Goal: Transaction & Acquisition: Subscribe to service/newsletter

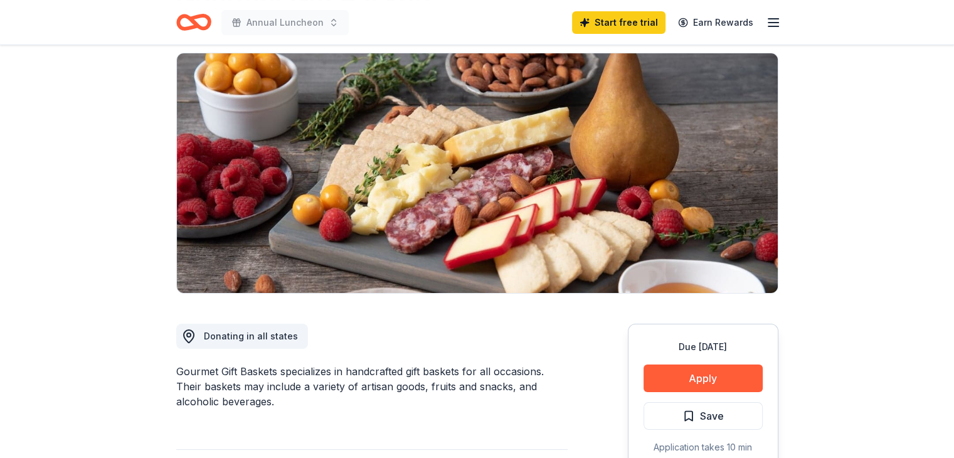
scroll to position [88, 0]
click at [693, 372] on button "Apply" at bounding box center [702, 378] width 119 height 28
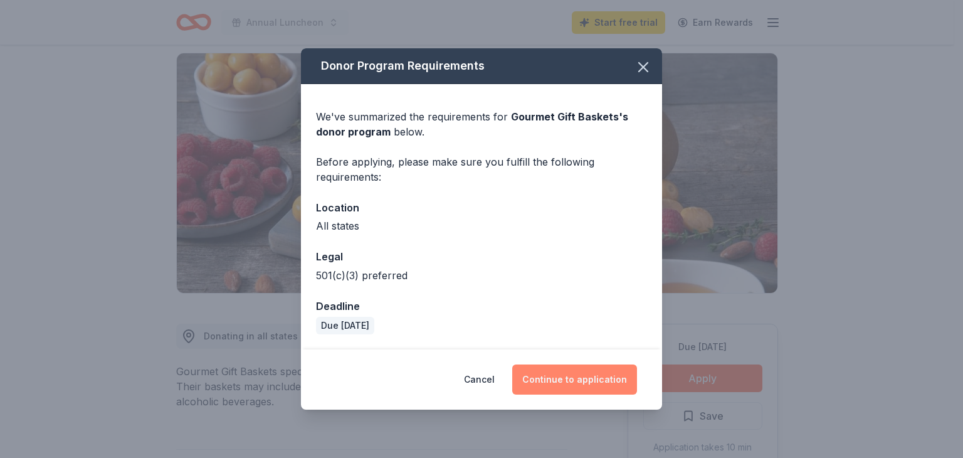
click at [591, 374] on button "Continue to application" at bounding box center [574, 379] width 125 height 30
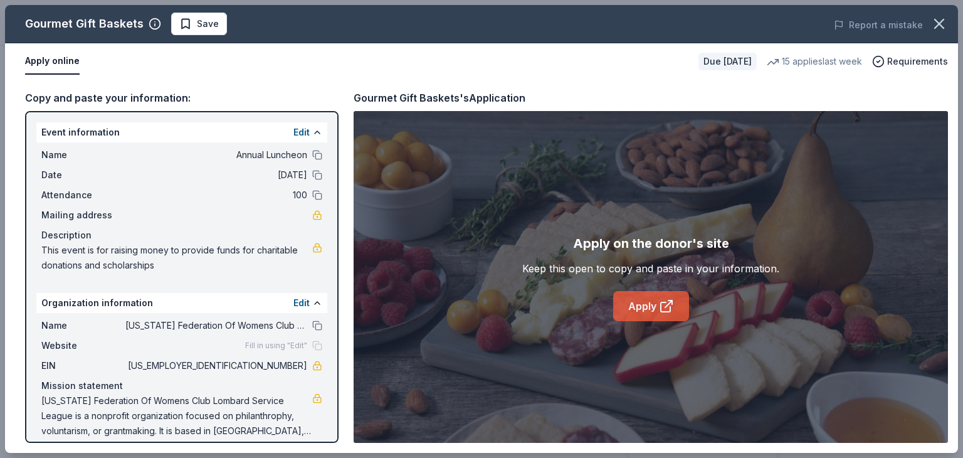
click at [644, 302] on link "Apply" at bounding box center [651, 306] width 76 height 30
click at [938, 21] on icon "button" at bounding box center [939, 23] width 9 height 9
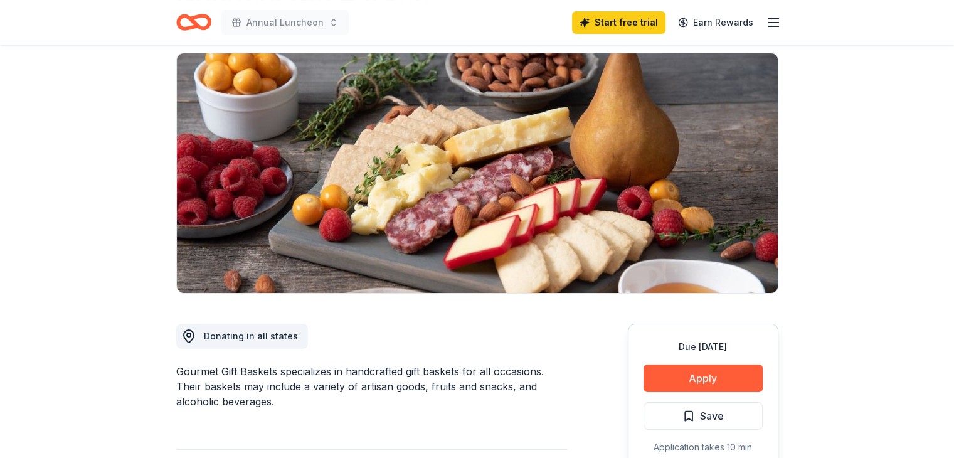
scroll to position [339, 0]
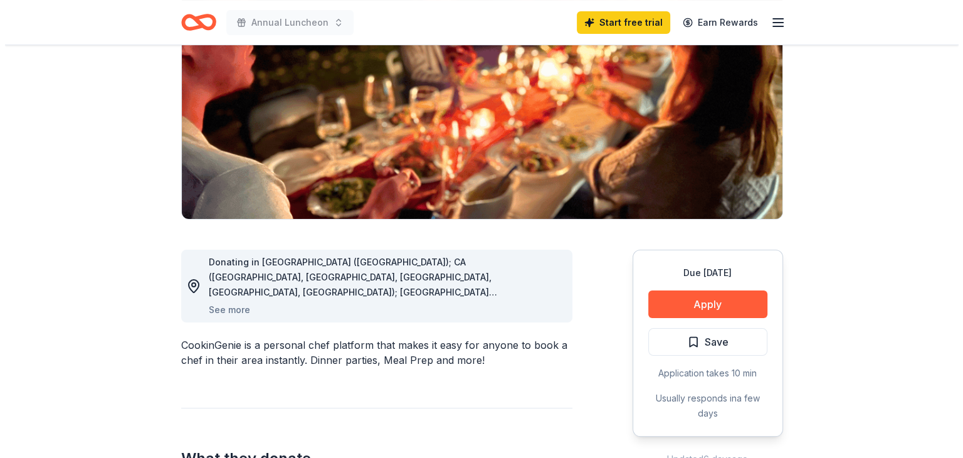
scroll to position [162, 0]
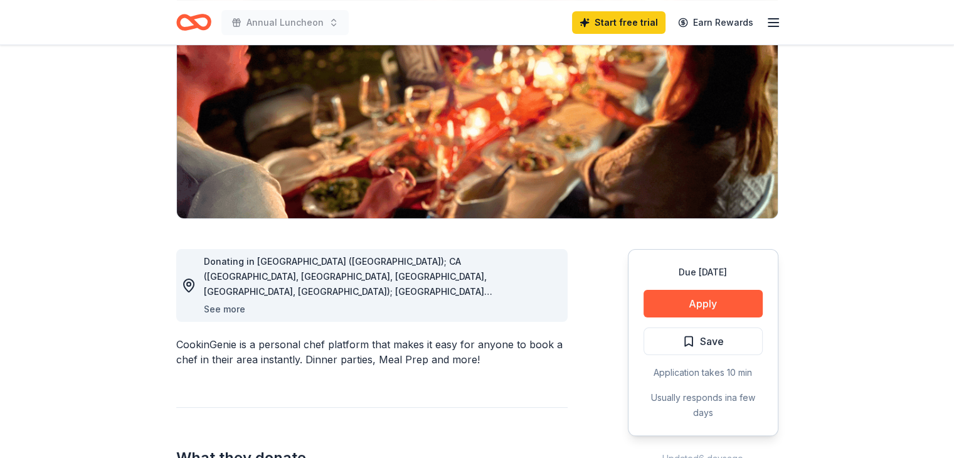
click at [224, 307] on button "See more" at bounding box center [224, 309] width 41 height 15
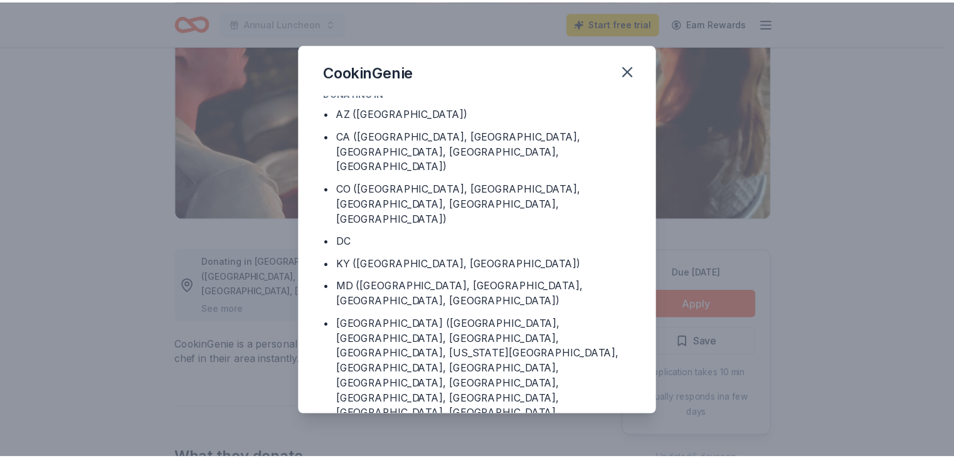
scroll to position [0, 0]
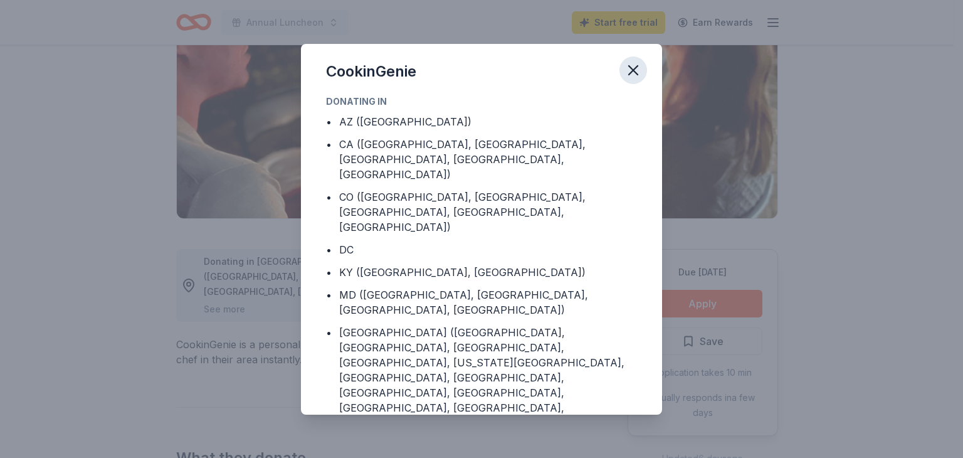
click at [632, 69] on icon "button" at bounding box center [633, 70] width 9 height 9
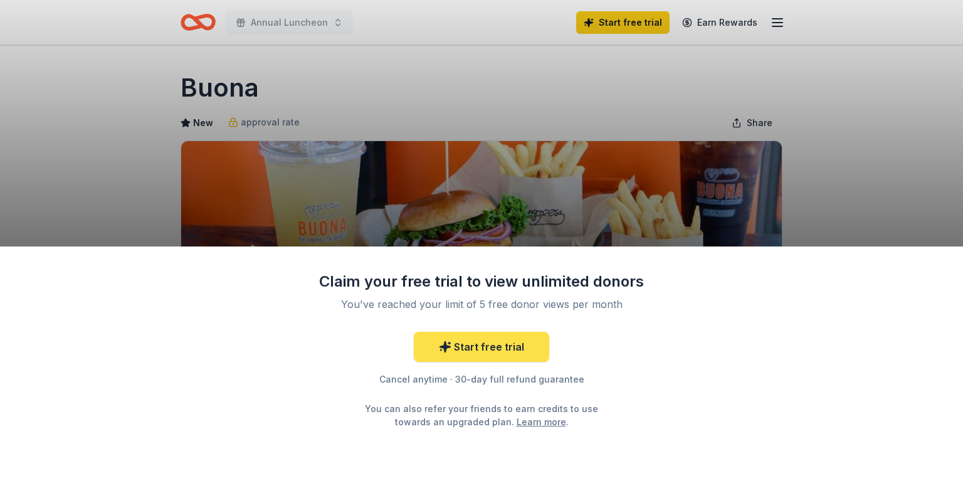
click at [487, 345] on link "Start free trial" at bounding box center [481, 347] width 135 height 30
